Goal: Browse casually: Explore the website without a specific task or goal

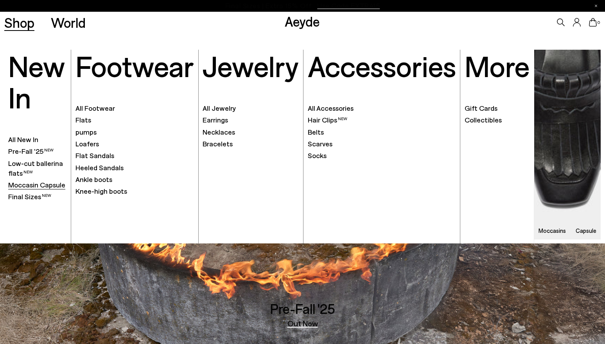
click at [28, 186] on font "Moccasin Capsule" at bounding box center [36, 184] width 57 height 9
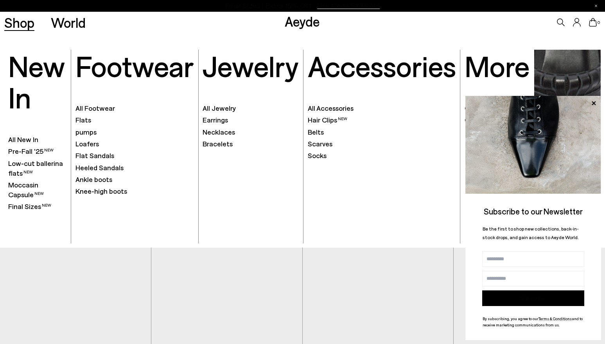
click at [20, 22] on font "Shop" at bounding box center [19, 22] width 30 height 16
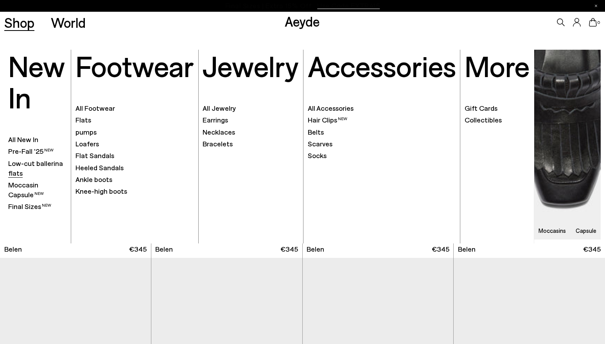
click at [24, 166] on font "Low-cut ballerina flats" at bounding box center [35, 168] width 55 height 18
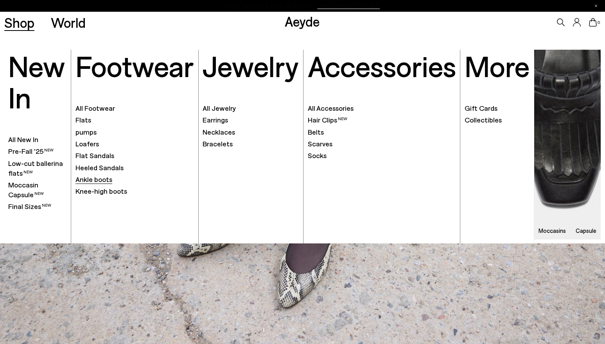
click at [92, 177] on font "Ankle boots" at bounding box center [93, 179] width 37 height 9
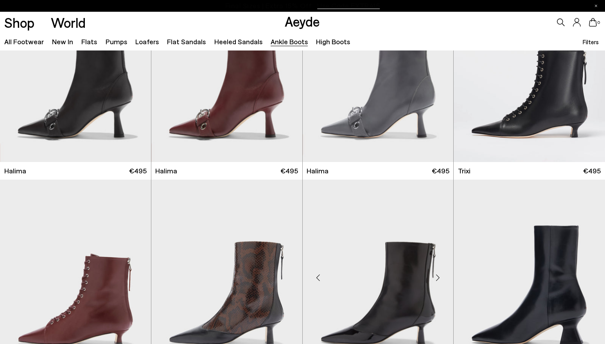
scroll to position [235, 0]
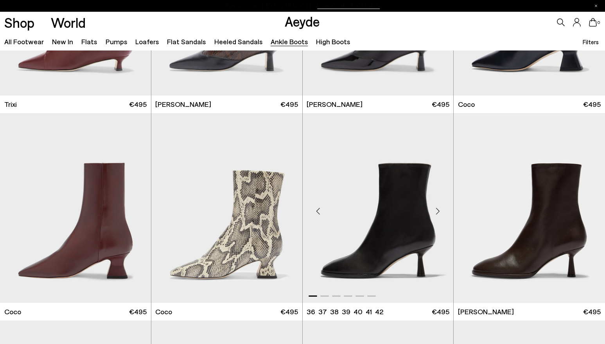
scroll to position [391, 0]
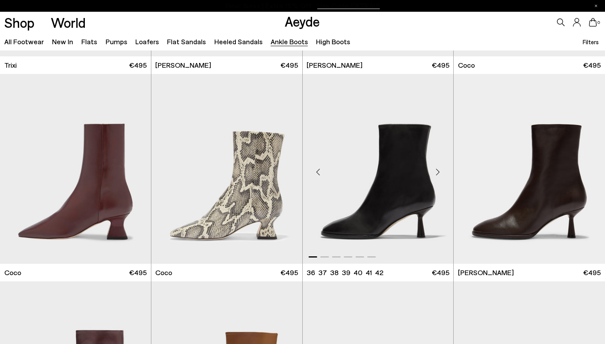
click at [439, 173] on div "Next slide" at bounding box center [437, 171] width 23 height 23
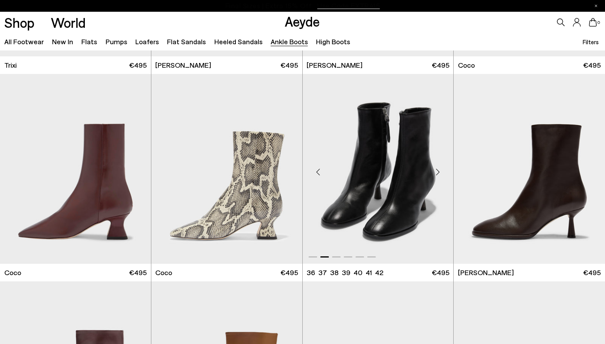
click at [439, 173] on div "Next slide" at bounding box center [437, 171] width 23 height 23
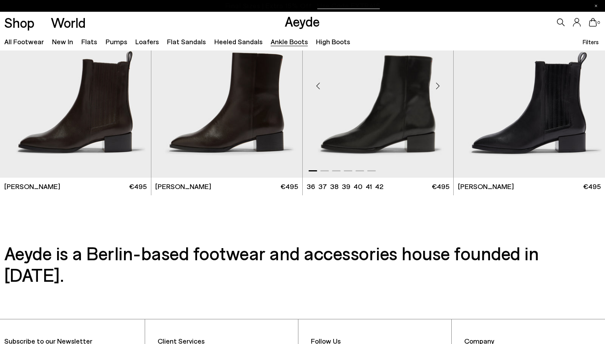
scroll to position [1486, 0]
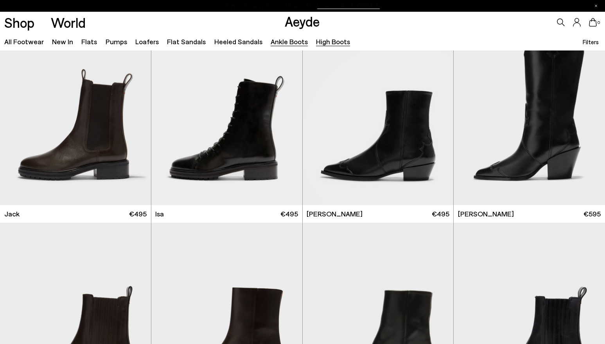
click at [326, 43] on font "High boots" at bounding box center [333, 41] width 34 height 9
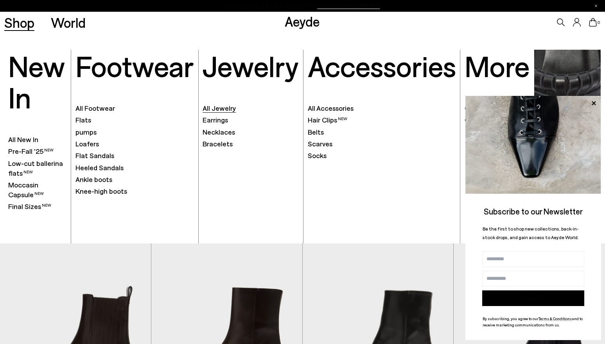
click at [224, 106] on font "All Jewelry" at bounding box center [219, 108] width 33 height 9
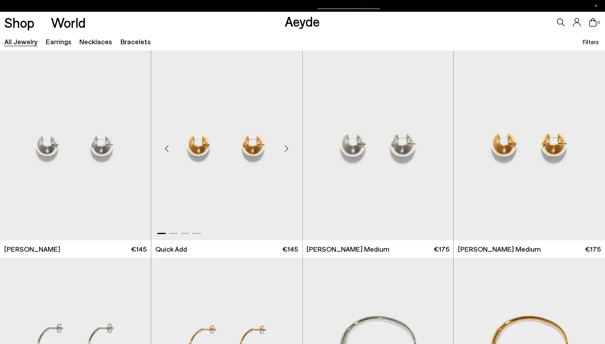
click at [287, 145] on div "Next slide" at bounding box center [286, 148] width 23 height 23
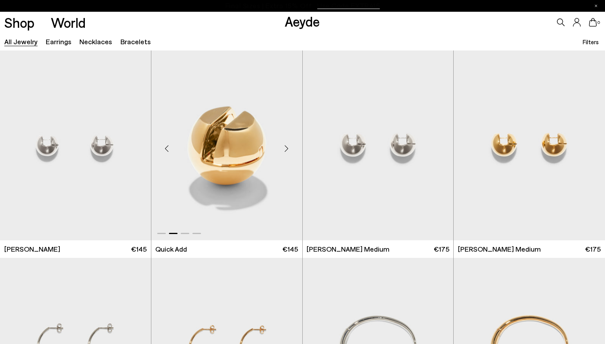
click at [287, 144] on div "Next slide" at bounding box center [286, 148] width 23 height 23
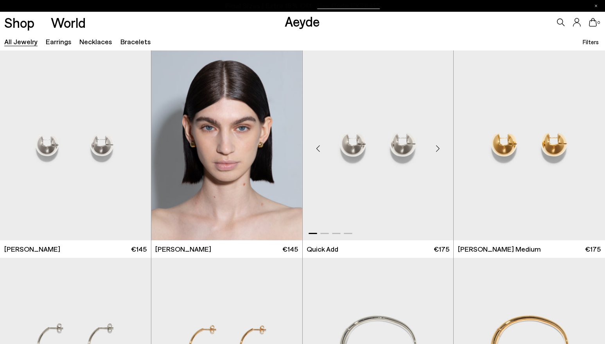
click at [434, 147] on div "Next slide" at bounding box center [437, 148] width 23 height 23
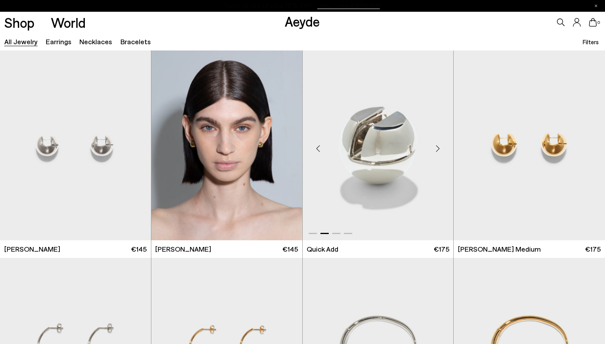
click at [434, 147] on div "Next slide" at bounding box center [437, 148] width 23 height 23
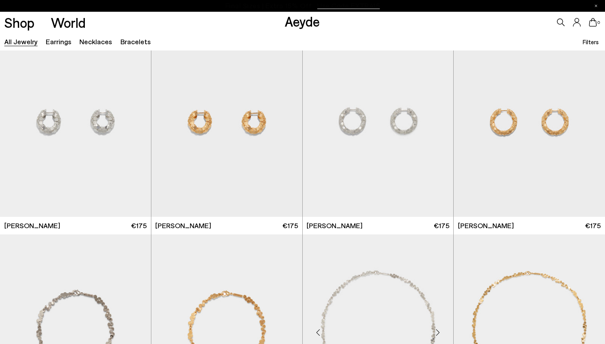
scroll to position [1877, 0]
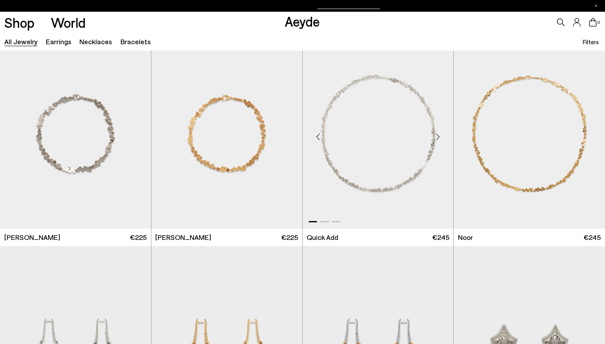
click at [439, 135] on div "Next slide" at bounding box center [437, 136] width 23 height 23
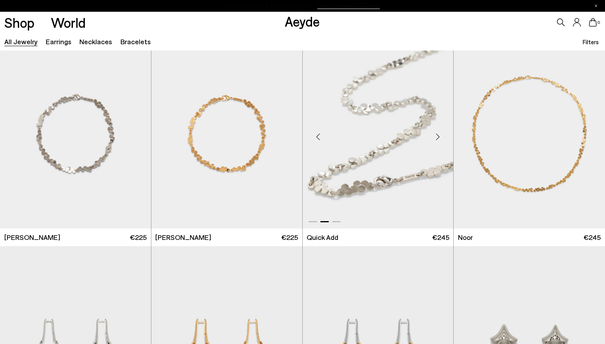
click at [439, 135] on div "Next slide" at bounding box center [437, 136] width 23 height 23
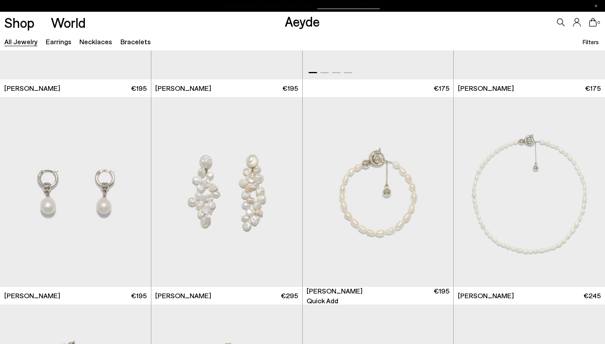
scroll to position [3089, 0]
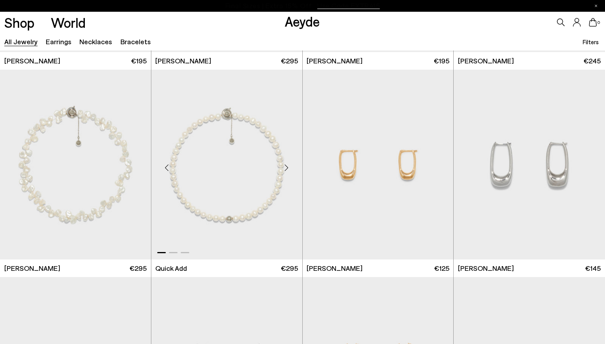
click at [289, 165] on div "Next slide" at bounding box center [286, 167] width 23 height 23
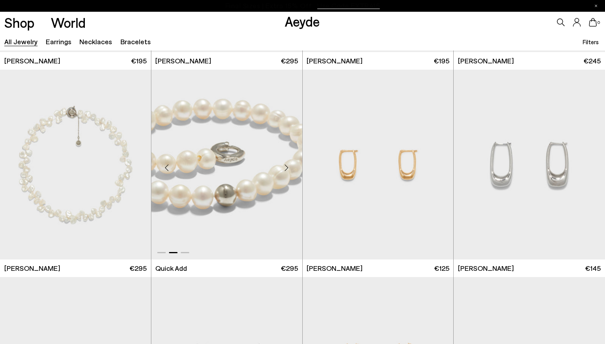
click at [289, 165] on div "Next slide" at bounding box center [286, 167] width 23 height 23
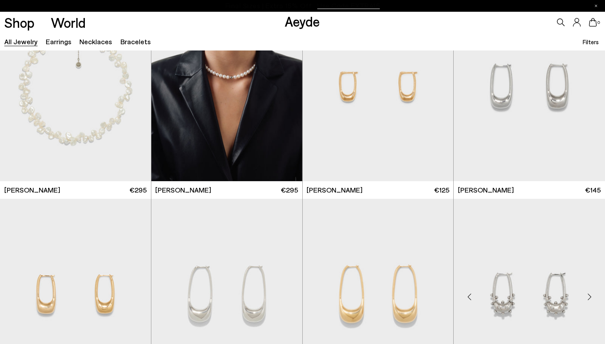
scroll to position [3324, 0]
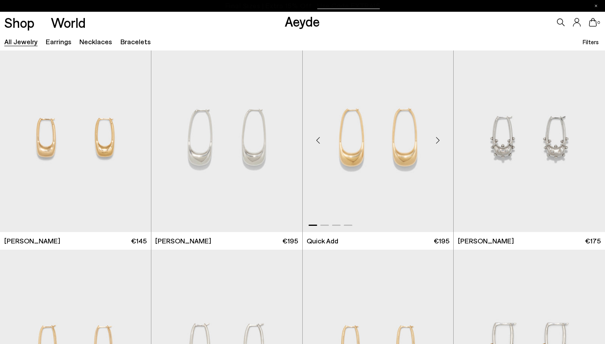
click at [437, 142] on div "Next slide" at bounding box center [437, 140] width 23 height 23
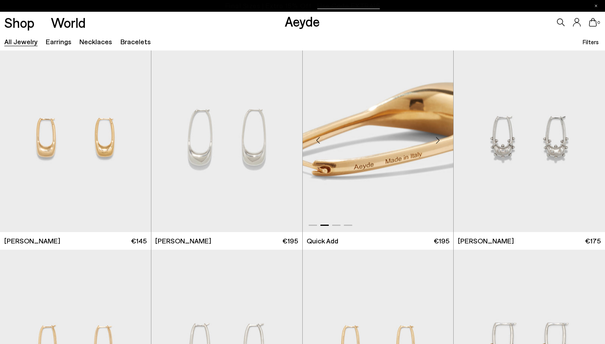
click at [437, 142] on div "Next slide" at bounding box center [437, 140] width 23 height 23
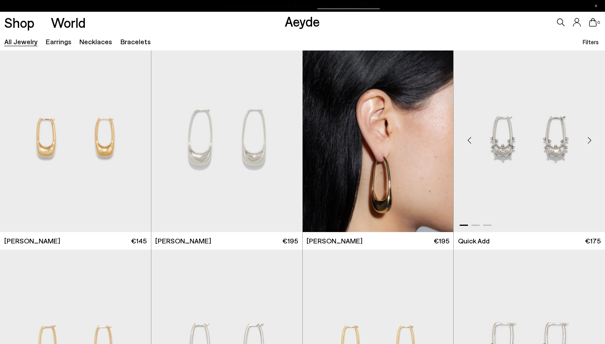
click at [589, 139] on div "Next slide" at bounding box center [589, 140] width 23 height 23
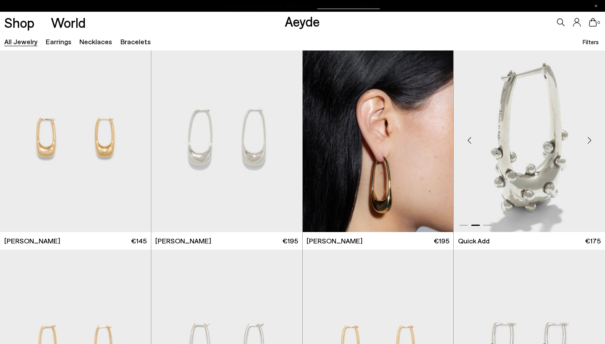
click at [589, 139] on div "Next slide" at bounding box center [589, 140] width 23 height 23
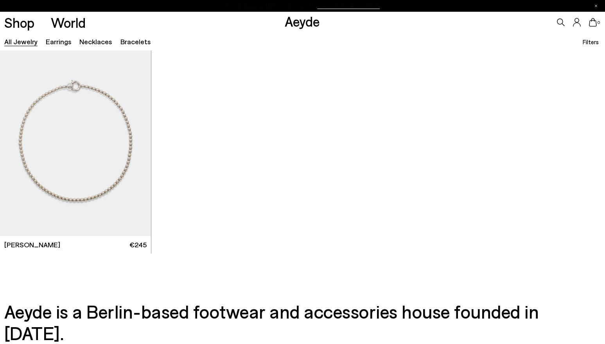
scroll to position [4945, 0]
